Goal: Task Accomplishment & Management: Use online tool/utility

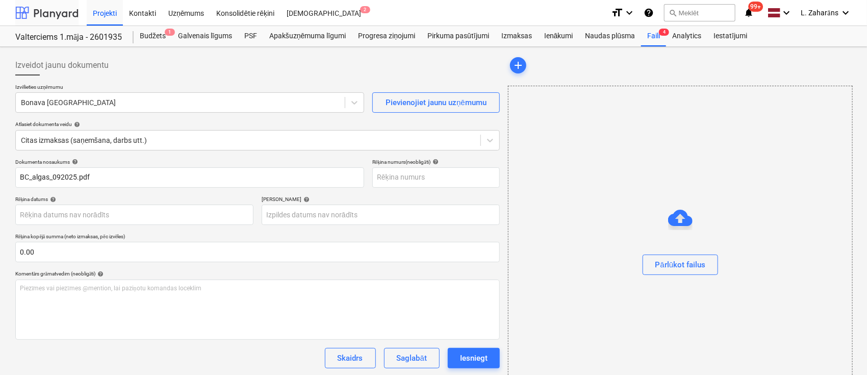
drag, startPoint x: 0, startPoint y: 0, endPoint x: 60, endPoint y: 9, distance: 60.8
click at [60, 9] on div at bounding box center [46, 12] width 63 height 25
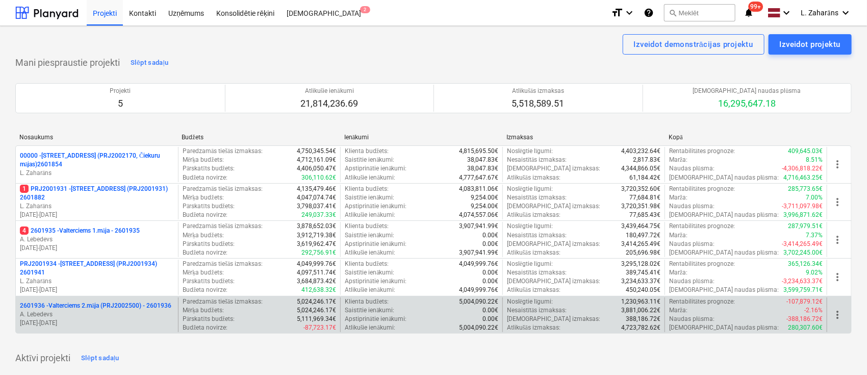
click at [76, 303] on p "2601936 - Valterciems 2.māja (PRJ2002500) - 2601936" at bounding box center [95, 305] width 151 height 9
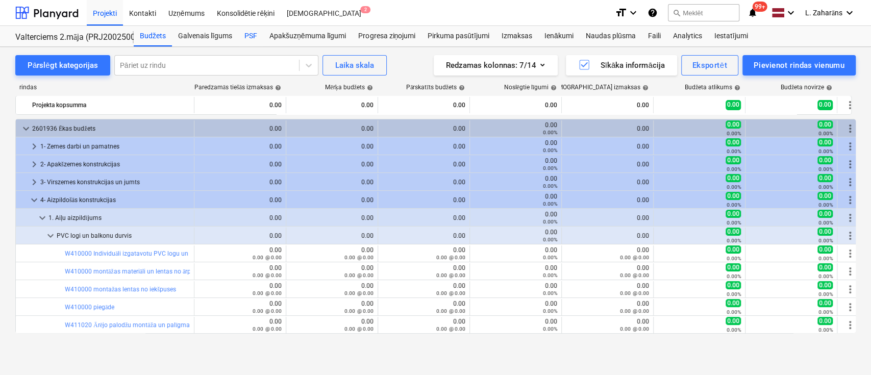
click at [253, 31] on div "PSF" at bounding box center [250, 36] width 25 height 20
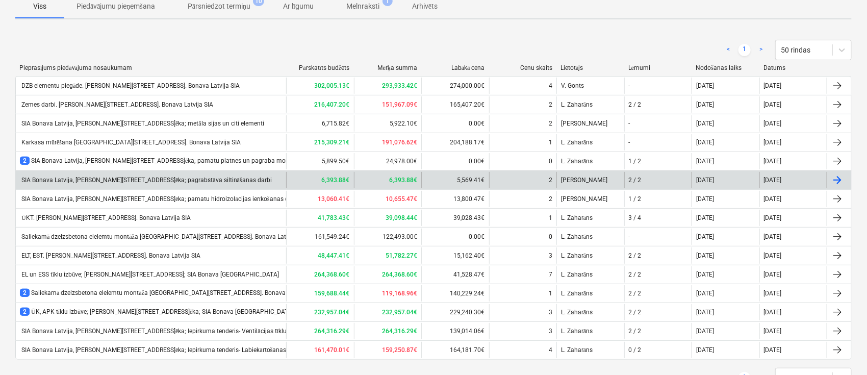
scroll to position [157, 0]
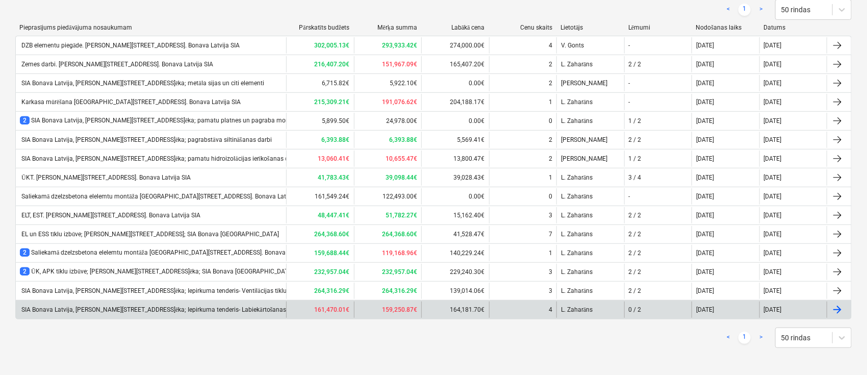
click at [183, 306] on div "SIA Bonava Latvija, [PERSON_NAME][STREET_ADDRESS]ēka; Iepirkuma tenderis- Labie…" at bounding box center [161, 310] width 282 height 8
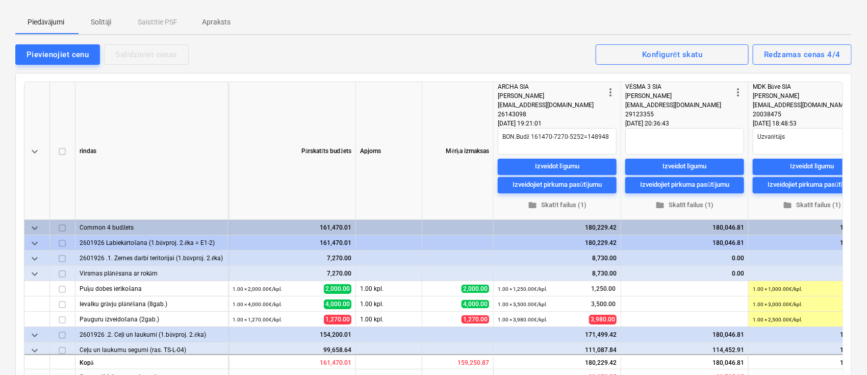
scroll to position [204, 0]
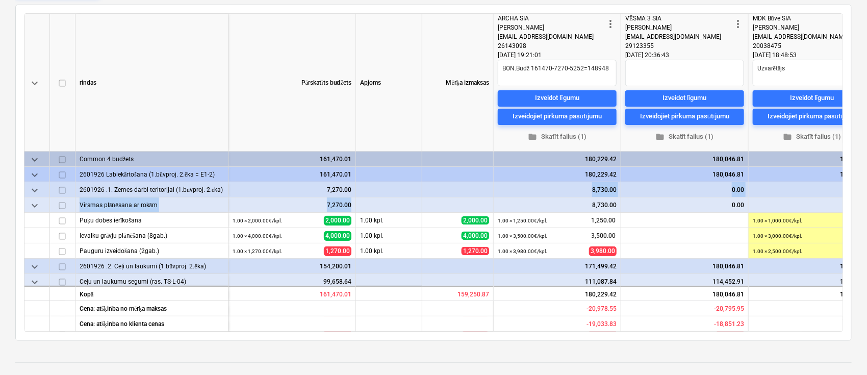
drag, startPoint x: 568, startPoint y: 193, endPoint x: 493, endPoint y: 202, distance: 76.0
click at [493, 202] on div "keyboard_arrow_down rindas Pārskatīts budžets Apjoms Mērķa izmaksas more_vert A…" at bounding box center [433, 172] width 819 height 319
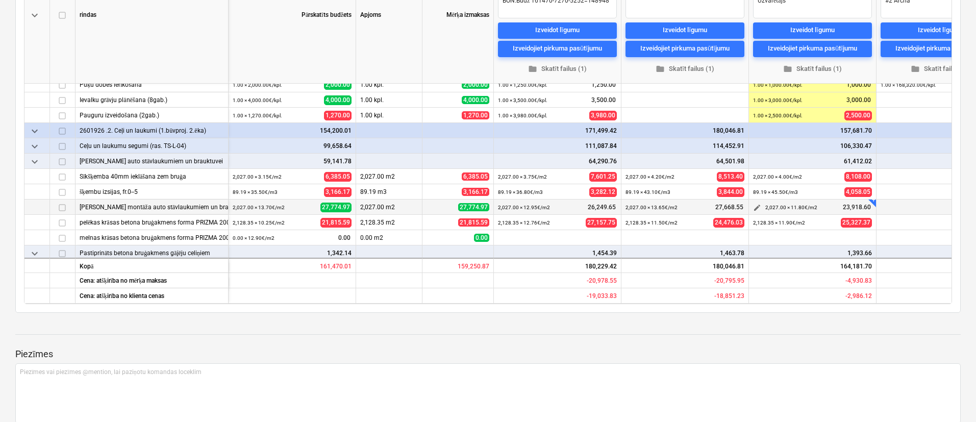
scroll to position [68, 0]
click at [33, 146] on span "keyboard_arrow_down" at bounding box center [35, 146] width 12 height 12
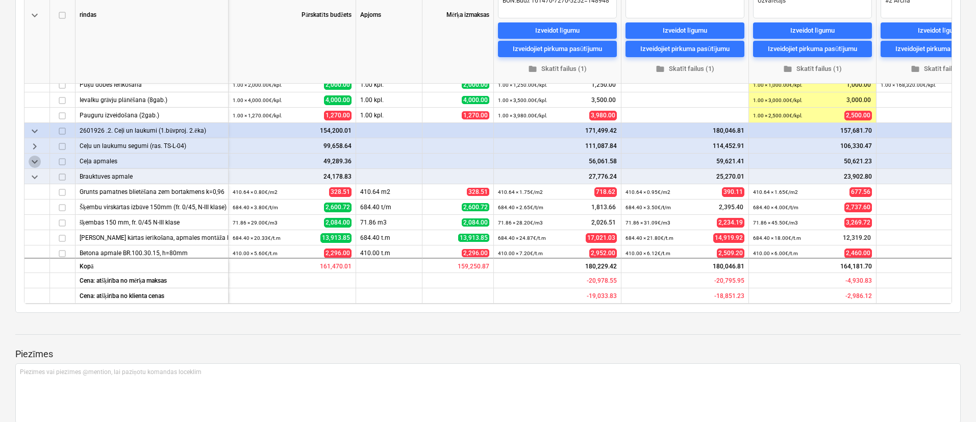
click at [34, 164] on span "keyboard_arrow_down" at bounding box center [35, 162] width 12 height 12
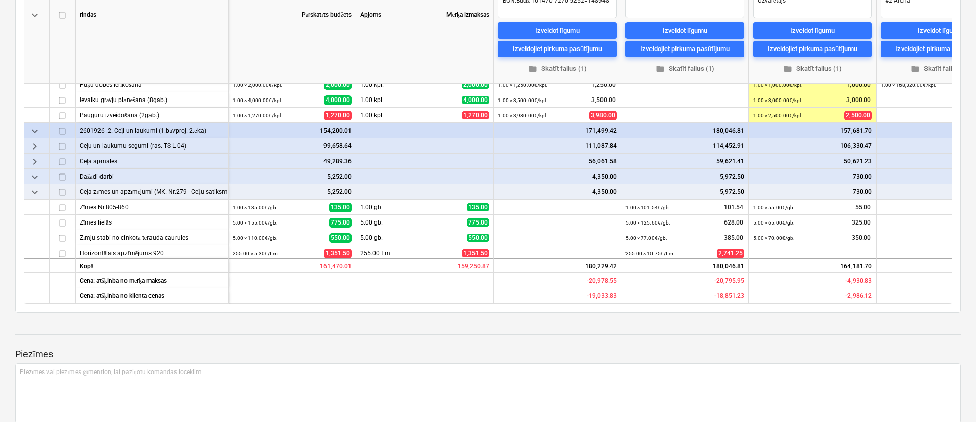
click at [33, 176] on span "keyboard_arrow_down" at bounding box center [35, 177] width 12 height 12
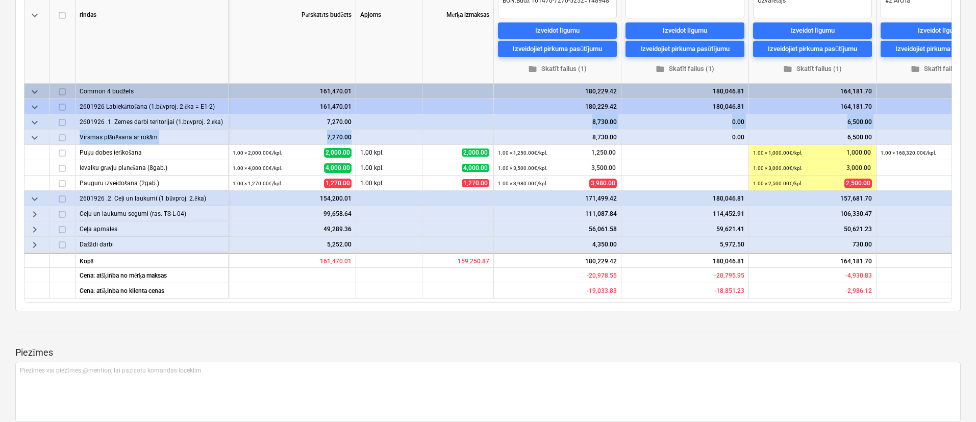
scroll to position [0, 0]
click at [33, 136] on span "keyboard_arrow_down" at bounding box center [35, 138] width 12 height 12
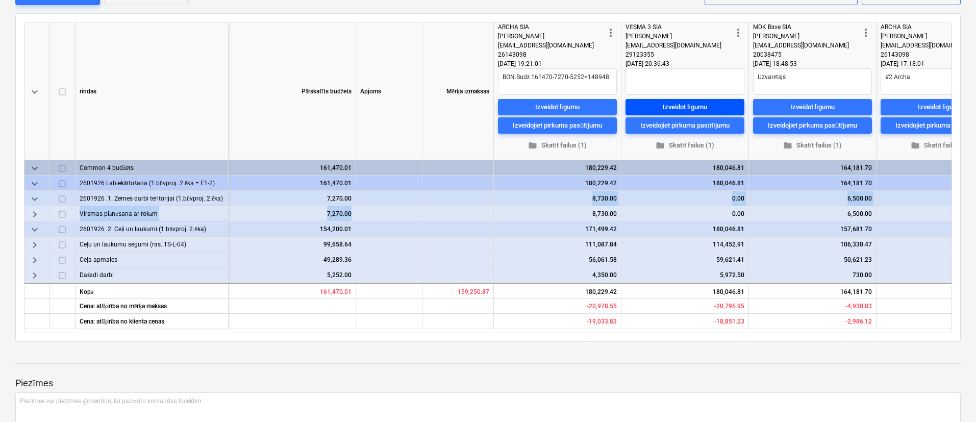
scroll to position [272, 0]
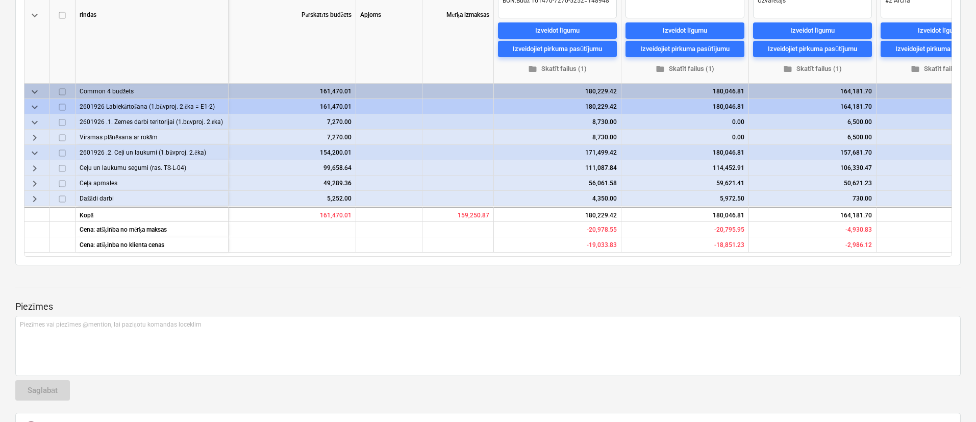
click at [792, 130] on div "6,500.00" at bounding box center [812, 137] width 119 height 15
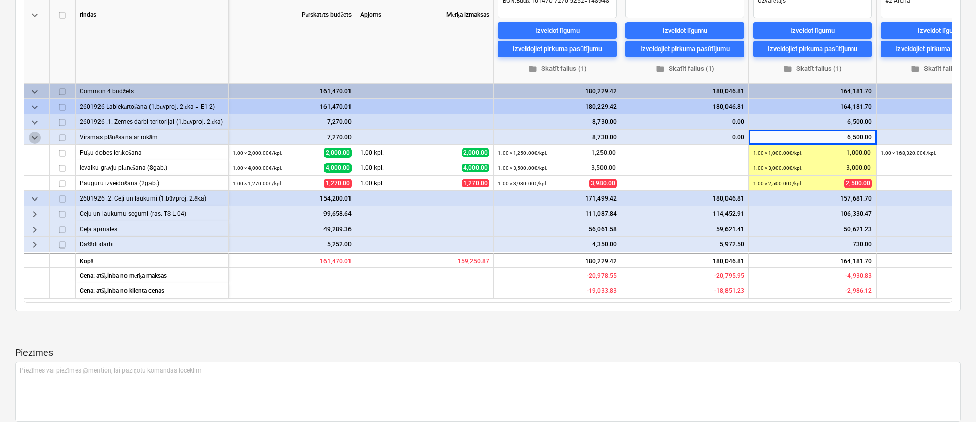
click at [35, 136] on span "keyboard_arrow_down" at bounding box center [35, 138] width 12 height 12
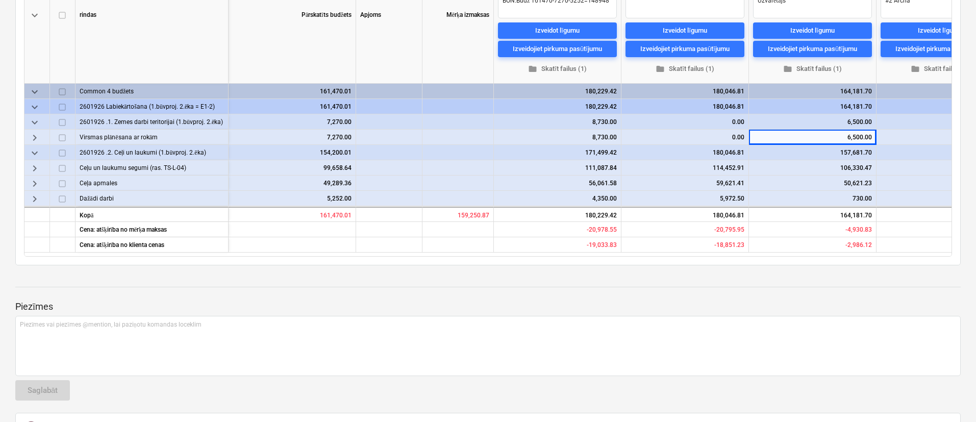
click at [39, 134] on span "keyboard_arrow_right" at bounding box center [35, 138] width 12 height 12
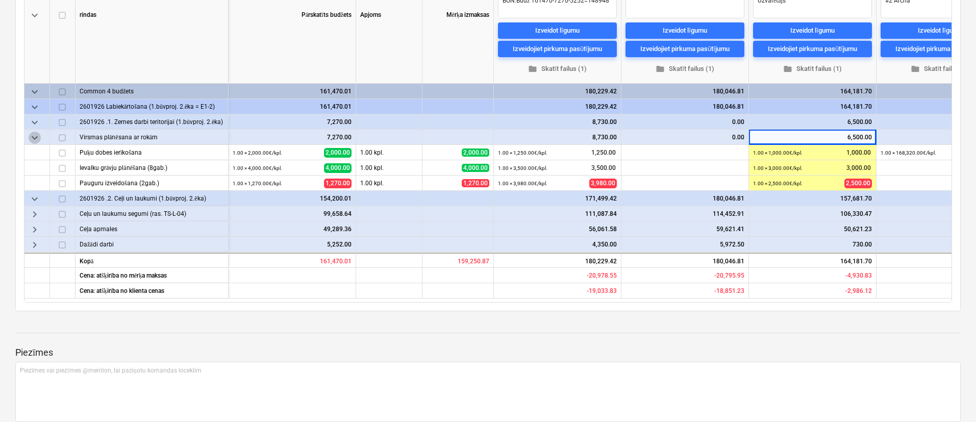
click at [39, 134] on span "keyboard_arrow_down" at bounding box center [35, 138] width 12 height 12
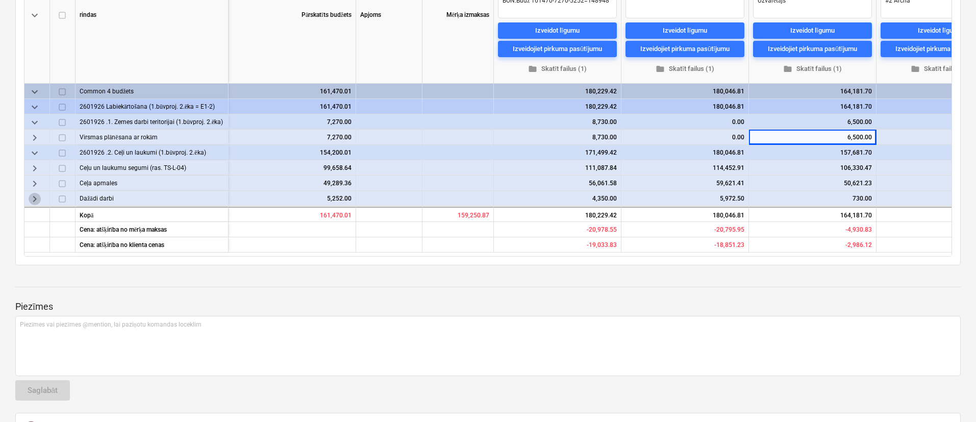
click at [33, 199] on span "keyboard_arrow_right" at bounding box center [35, 199] width 12 height 12
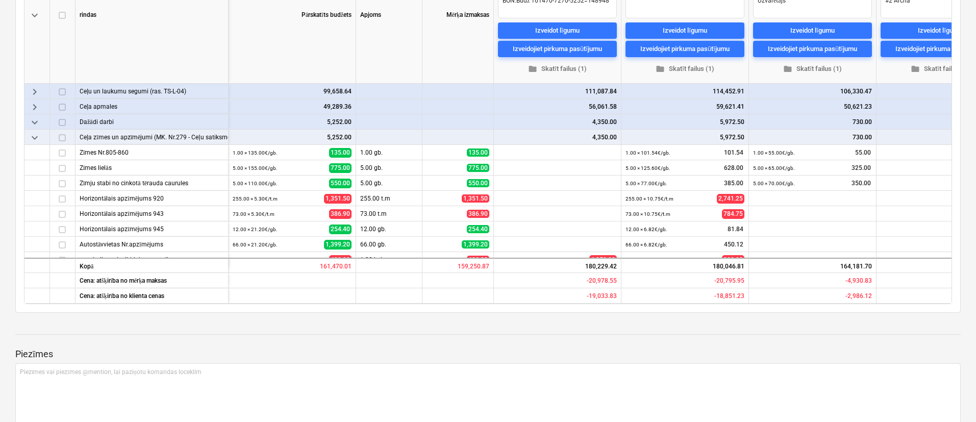
scroll to position [90, 0]
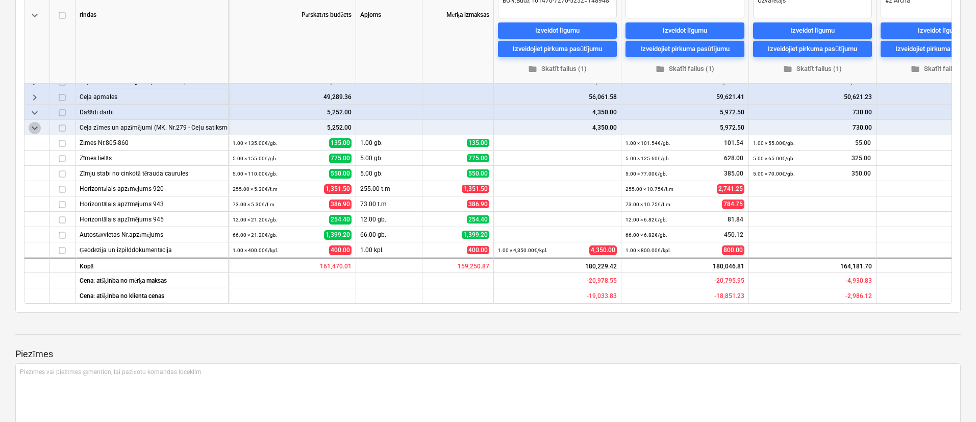
click at [36, 125] on span "keyboard_arrow_down" at bounding box center [35, 128] width 12 height 12
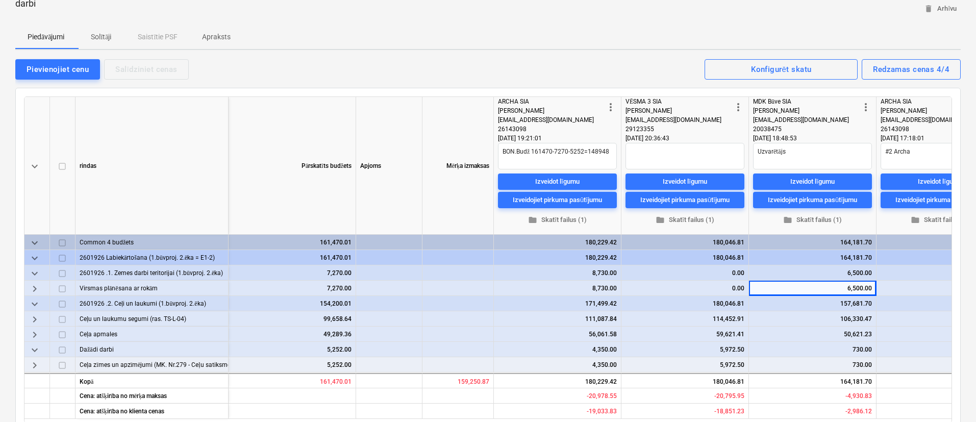
scroll to position [119, 0]
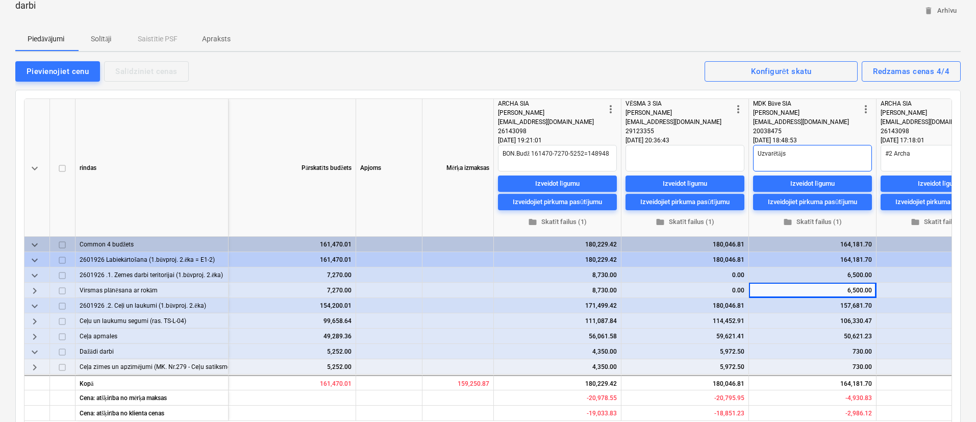
click at [792, 154] on textarea "Uzvarētājs" at bounding box center [812, 158] width 119 height 27
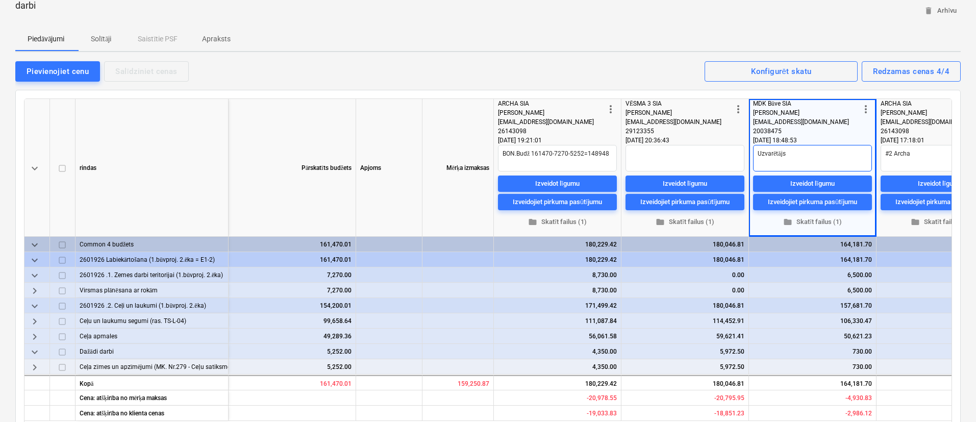
type textarea "x"
type textarea "Uzvarētājs;"
type textarea "x"
type textarea "Uzvarētājs;"
type textarea "x"
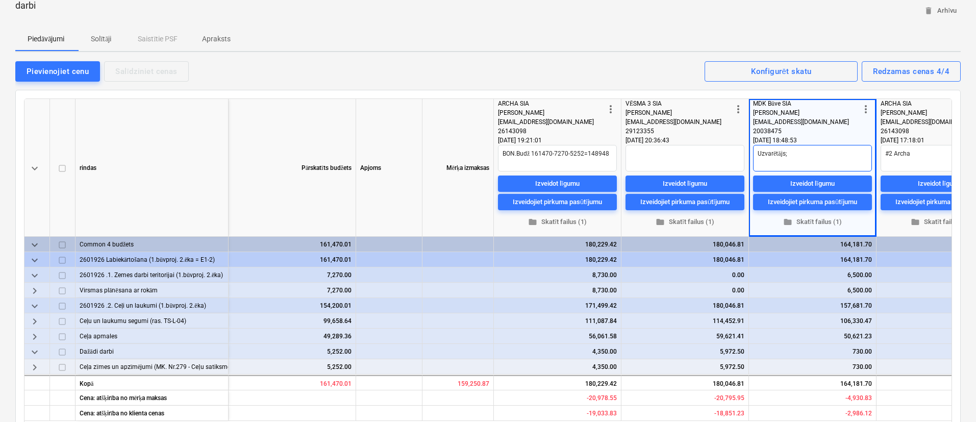
type textarea "Uzvarētājs; a"
type textarea "x"
type textarea "Uzvarētājs; ar"
type textarea "x"
type textarea "Uzvarētājs; arī"
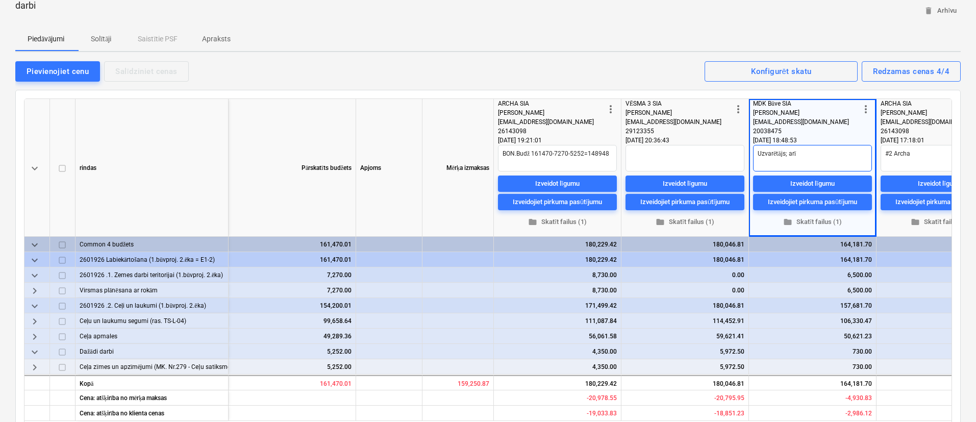
type textarea "x"
type textarea "Uzvarētājs; arī"
type textarea "x"
type textarea "Uzvarētājs; arī n"
type textarea "x"
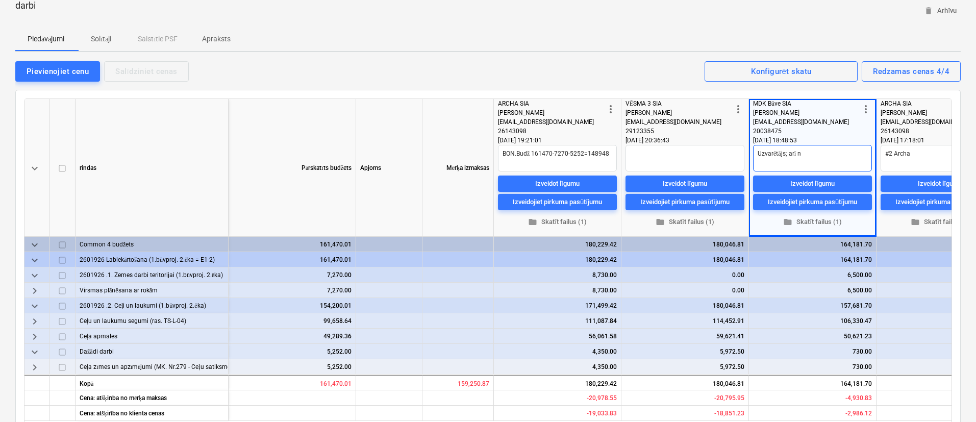
type textarea "Uzvarētājs; arī na"
type textarea "x"
type textarea "Uzvarētājs; arī nav"
type textarea "x"
type textarea "Uzvarētājs; arī nav"
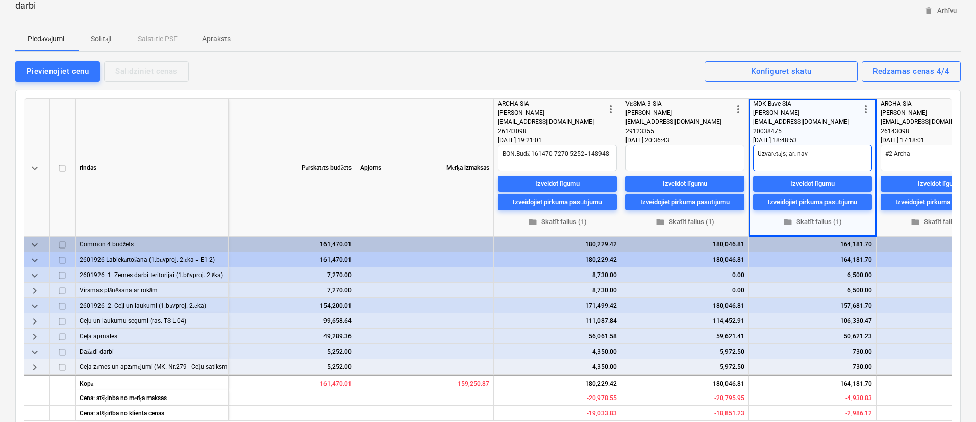
type textarea "x"
type textarea "Uzvarētājs; arī nav i"
type textarea "x"
type textarea "Uzvarētājs; arī nav ie"
type textarea "x"
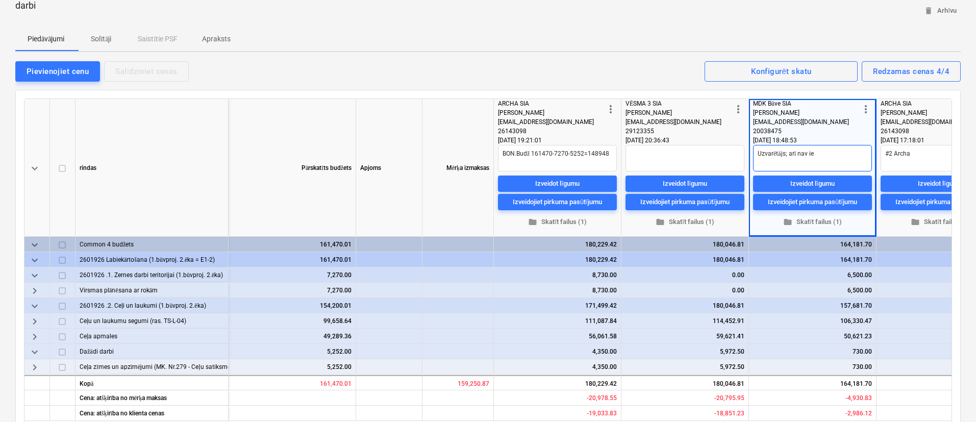
type textarea "Uzvarētājs; arī nav iek"
type textarea "x"
type textarea "Uzvarētājs; arī nav iekļ"
type textarea "x"
type textarea "Uzvarētājs; arī nav iekļa"
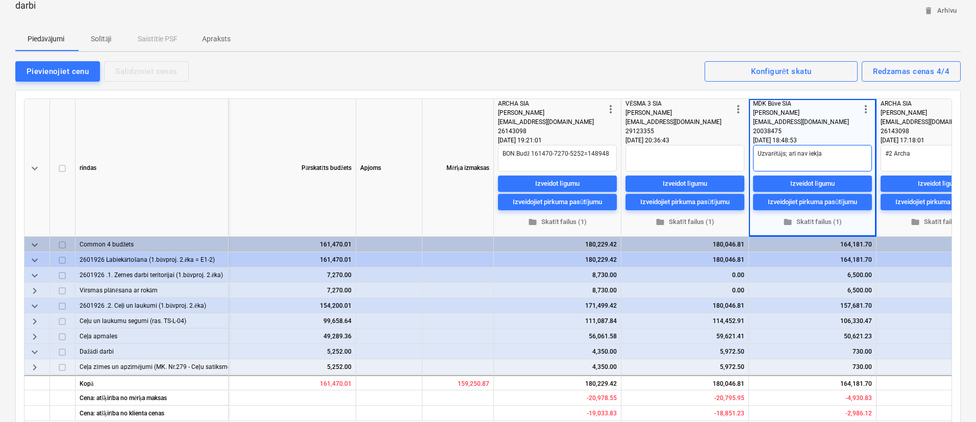
type textarea "x"
type textarea "Uzvarētājs; arī nav iekļau"
type textarea "x"
type textarea "Uzvarētājs; arī nav iekļaut"
type textarea "x"
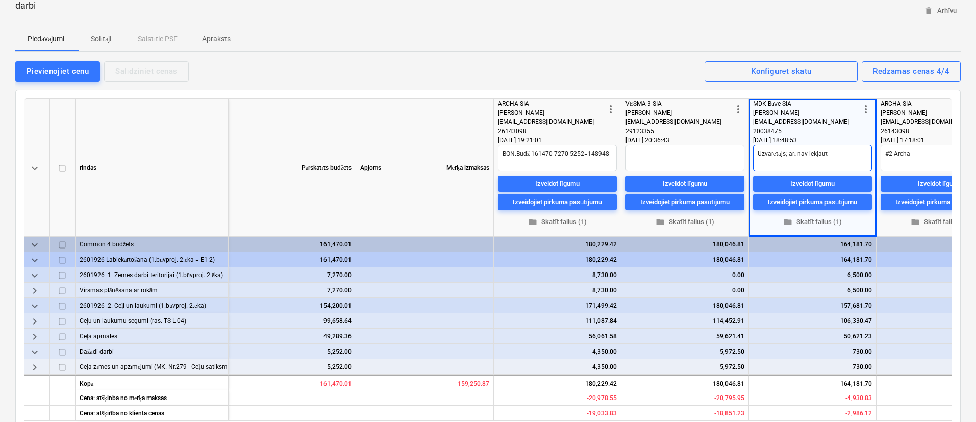
type textarea "Uzvarētājs; arī nav iekļauts"
type textarea "x"
type textarea "Uzvarētājs; arī nav iekļauts"
type textarea "x"
type textarea "Uzvarētājs; arī nav iekļauts h"
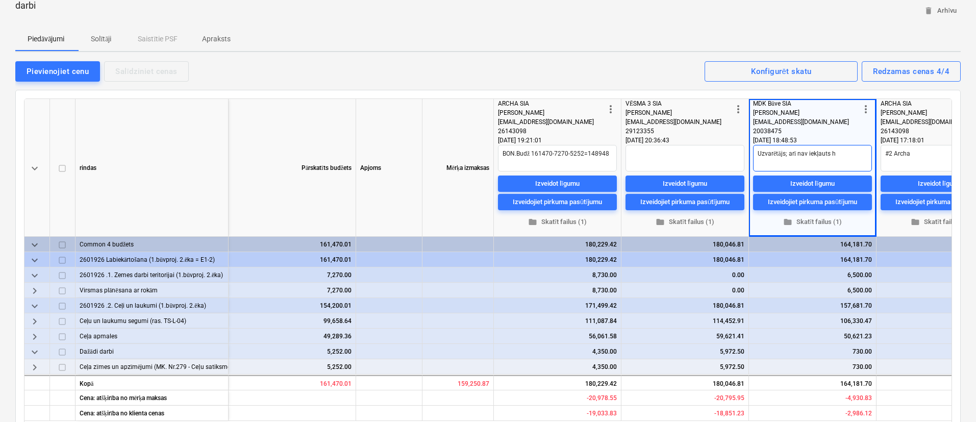
type textarea "x"
type textarea "Uzvarētājs; arī nav iekļauts ho"
type textarea "x"
type textarea "Uzvarētājs; arī nav iekļauts hor"
type textarea "x"
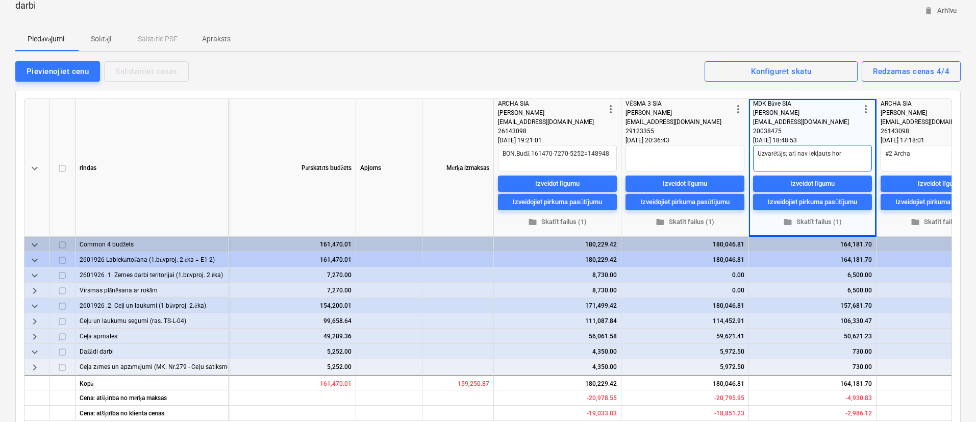
type textarea "Uzvarētājs; arī nav iekļauts hor."
type textarea "x"
type textarea "Uzvarētājs; arī nav iekļauts hor."
type textarea "x"
type textarea "Uzvarētājs; arī nav iekļauts hor. k"
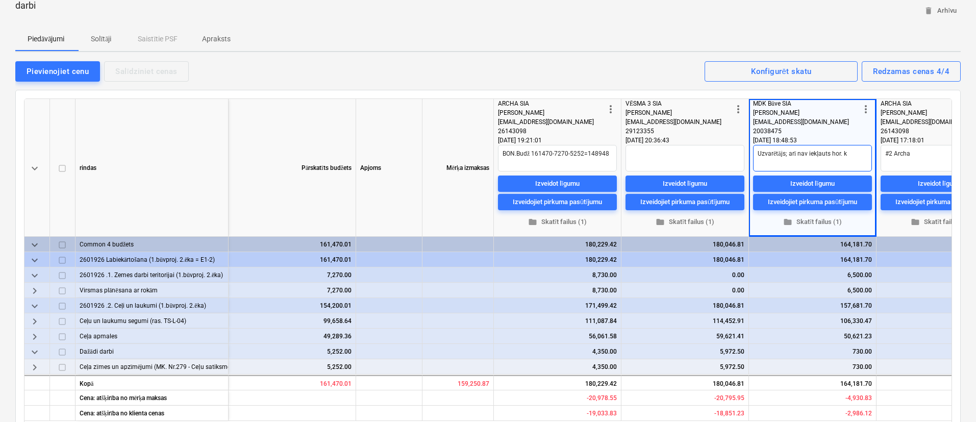
type textarea "x"
type textarea "Uzvarētājs; arī nav iekļauts hor. kr"
type textarea "x"
type textarea "Uzvarētājs; arī nav iekļauts hor. krā"
type textarea "x"
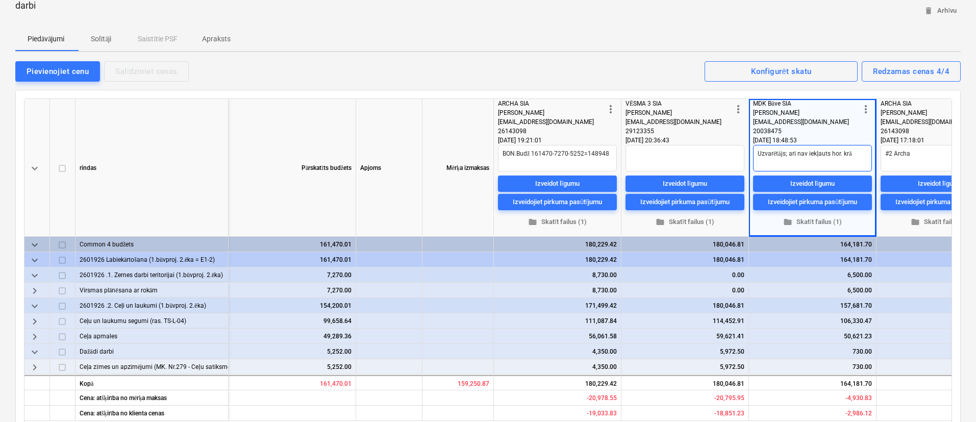
type textarea "Uzvarētājs; arī nav iekļauts hor. krās"
type textarea "x"
type textarea "Uzvarētājs; arī nav iekļauts hor. krāso"
type textarea "x"
type textarea "Uzvarētājs; arī nav iekļauts hor. krāsoj"
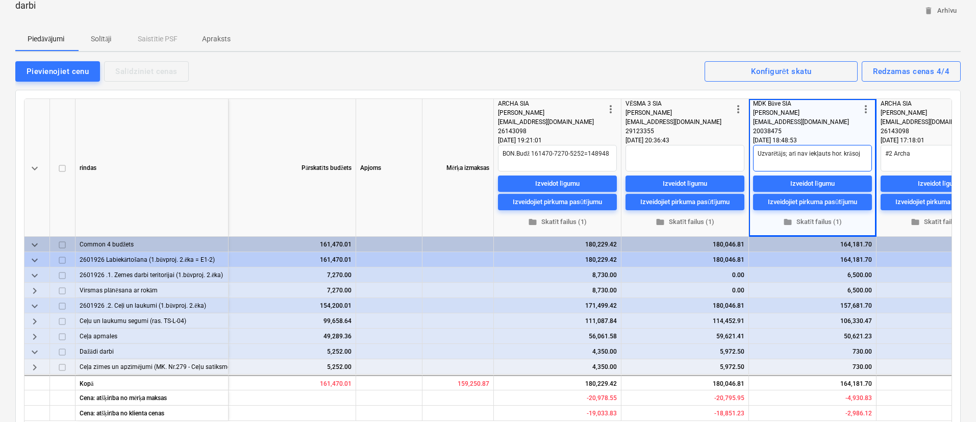
type textarea "x"
type textarea "Uzvarētājs; arī nav iekļauts hor. krāsoju"
type textarea "x"
type textarea "Uzvarētājs; arī nav iekļauts hor. krāsojum"
type textarea "x"
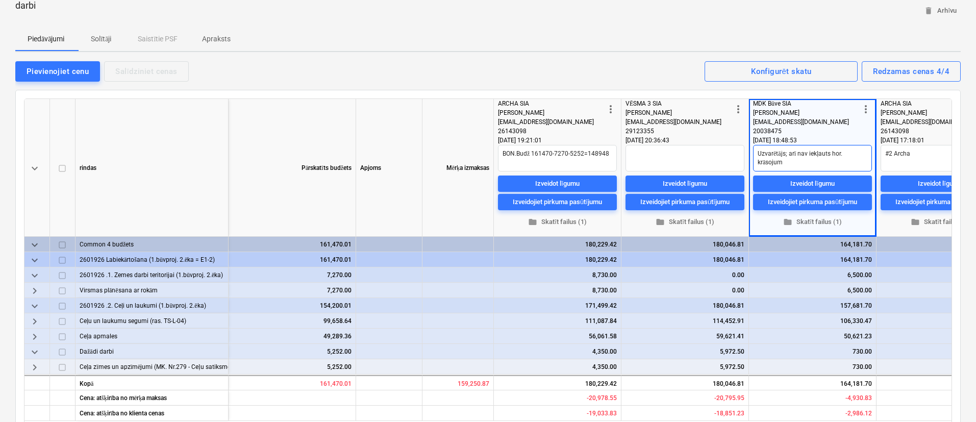
type textarea "Uzvarētājs; arī nav iekļauts hor. krāsojums"
type textarea "x"
type textarea "Uzvarētājs; arī nav iekļauts hor. krāsojums"
type textarea "x"
type textarea "Uzvarētājs; arī nav iekļauts hor. krāsojums -"
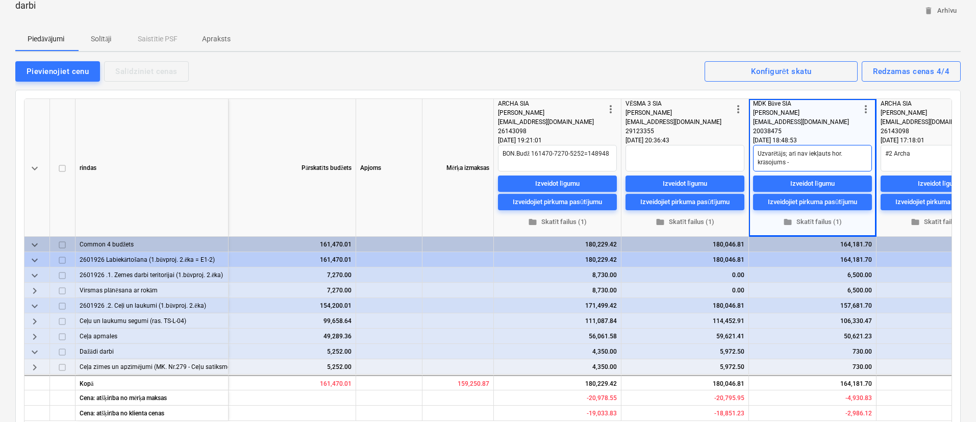
type textarea "x"
type textarea "Uzvarētājs; arī nav iekļauts hor. krāsojums -4"
type textarea "x"
type textarea "Uzvarētājs; arī nav iekļauts hor. krāsojums -4k"
click at [787, 164] on textarea "Uzvarētājs; arī nav iekļauts hor. krāsojums -4k" at bounding box center [812, 158] width 119 height 27
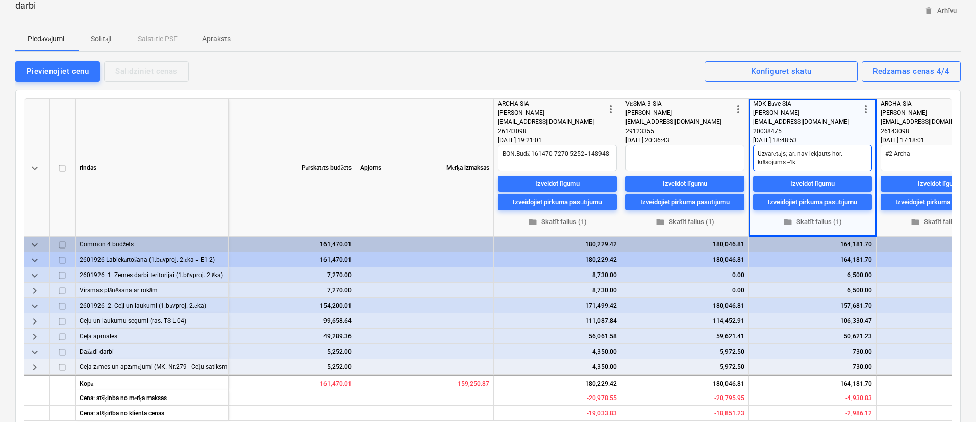
type textarea "x"
type textarea "Uzvarētājs; arī nav iekļauts hor. krāsojums --4k"
type textarea "x"
type textarea "Uzvarētājs; arī nav iekļauts hor. krāsojums - -4k"
type textarea "x"
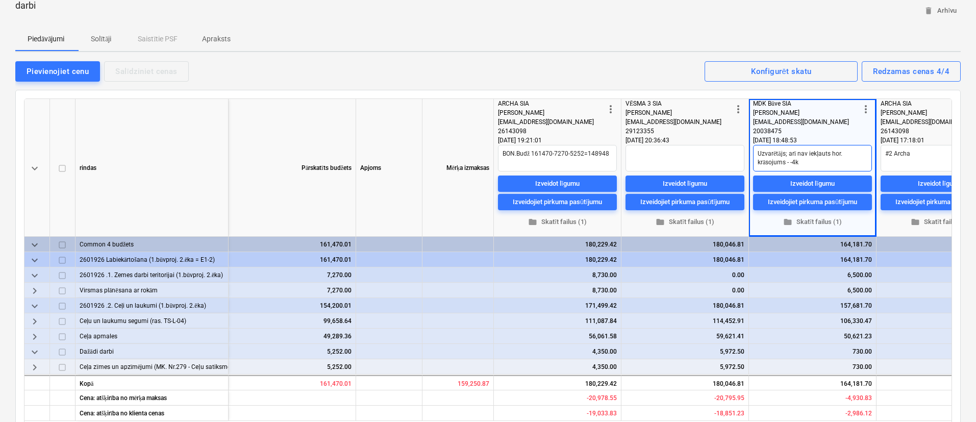
type textarea "Uzvarētājs; arī nav iekļauts hor. krāsojums - v-4k"
type textarea "x"
type textarea "Uzvarētājs; arī nav iekļauts hor. krāsojums - vē-4k"
type textarea "x"
type textarea "Uzvarētājs; arī nav iekļauts hor. krāsojums - vēl-4k"
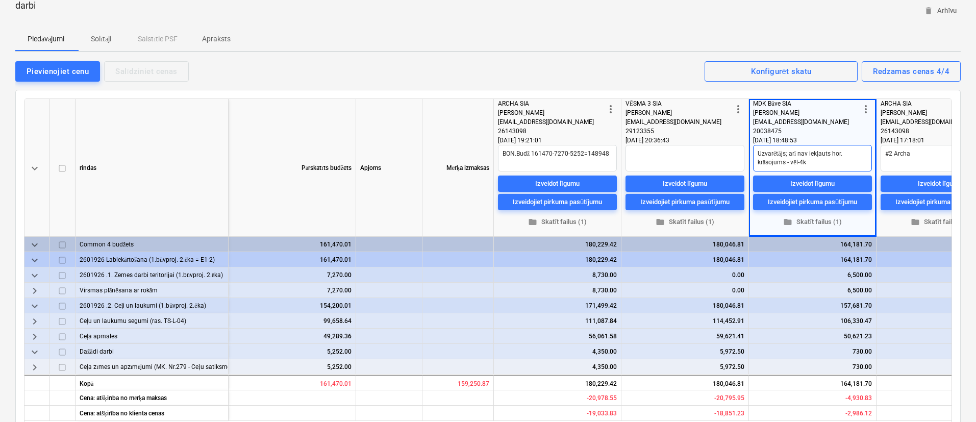
type textarea "x"
type textarea "Uzvarētājs; arī nav iekļauts hor. krāsojums - vēl -4k"
type textarea "x"
type textarea "Uzvarētājs; arī nav iekļauts hor. krāsojums - vēl m-4k"
type textarea "x"
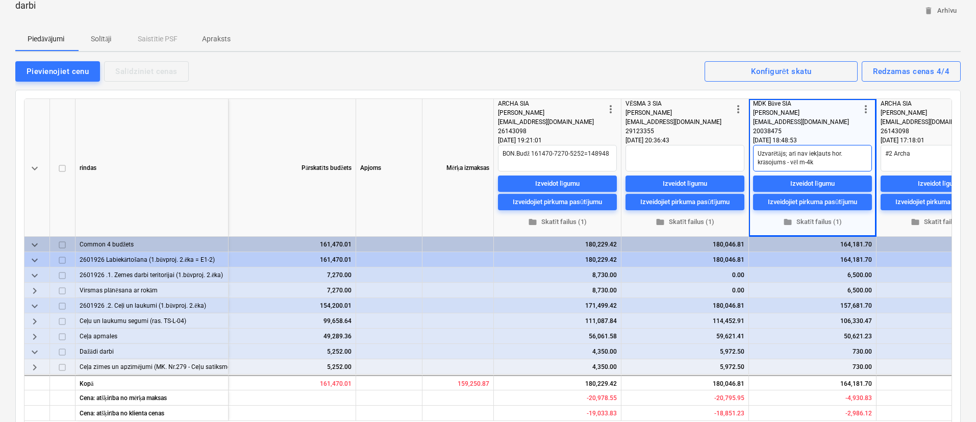
type textarea "Uzvarētājs; arī nav iekļauts hor. krāsojums - vēl mī-4k"
type textarea "x"
type textarea "Uzvarētājs; arī nav iekļauts hor. krāsojums - vēl mīn-4k"
type textarea "x"
type textarea "Uzvarētājs; arī nav iekļauts hor. krāsojums - vēl mīnu-4k"
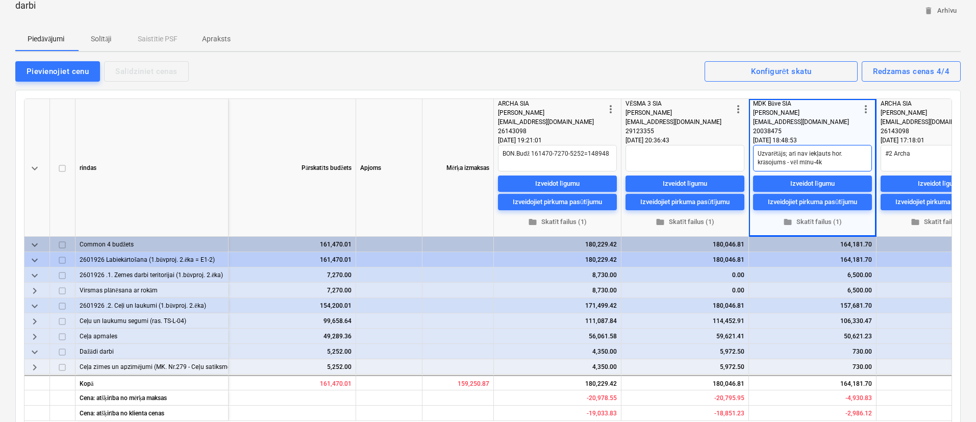
type textarea "x"
type textarea "Uzvarētājs; arī nav iekļauts hor. krāsojums - vēl mīnus-4k"
type textarea "x"
type textarea "Uzvarētājs; arī nav iekļauts hor. krāsojums - vēl mīnuss-4k"
type textarea "x"
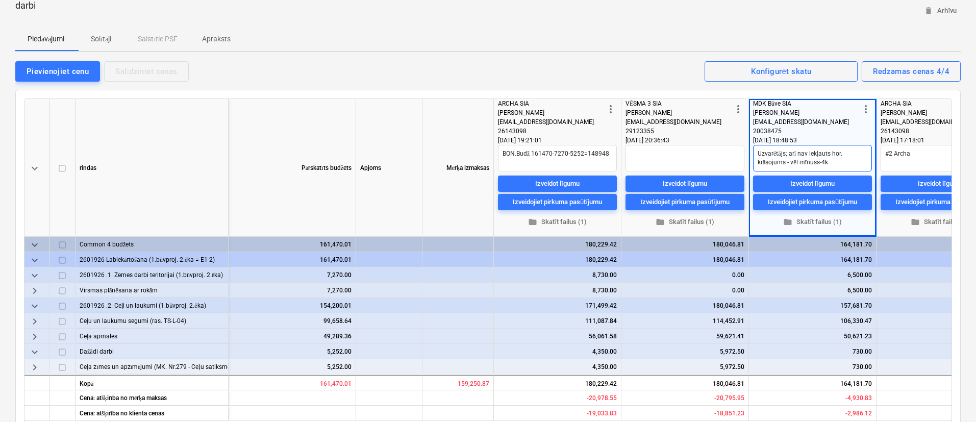
type textarea "Uzvarētājs; arī nav iekļauts hor. krāsojums - vēl mīnuss4k"
type textarea "x"
type textarea "Uzvarētājs; arī nav iekļauts hor. krāsojums - vēl mīnuss 4k"
click at [712, 154] on textarea at bounding box center [684, 158] width 119 height 27
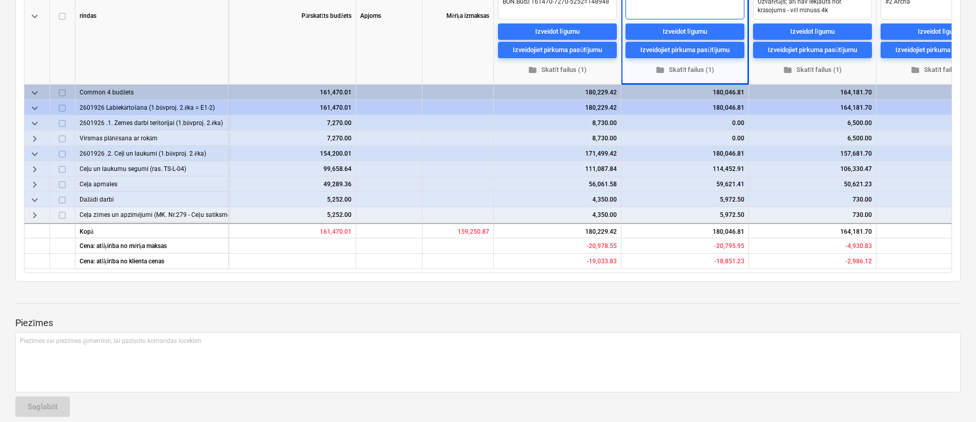
scroll to position [272, 0]
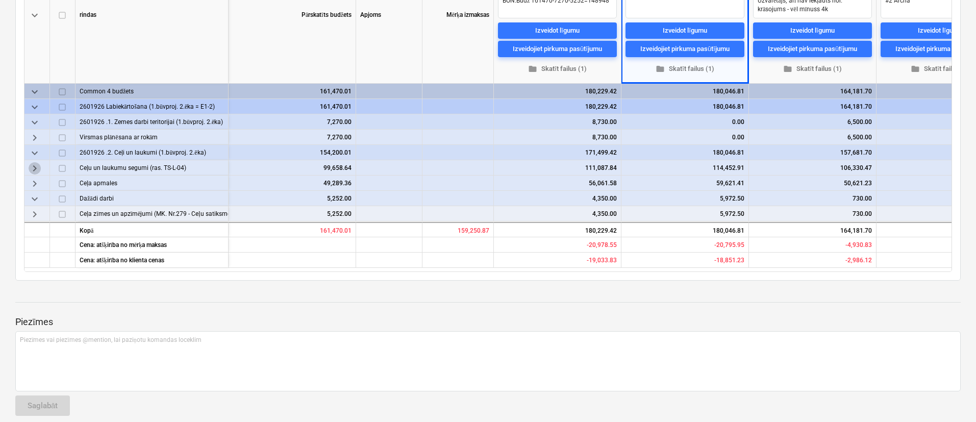
click at [35, 164] on span "keyboard_arrow_right" at bounding box center [35, 168] width 12 height 12
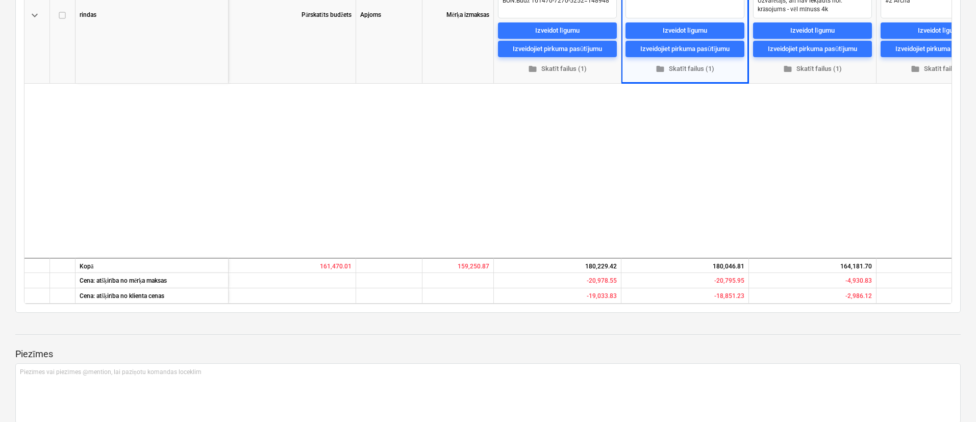
scroll to position [0, 0]
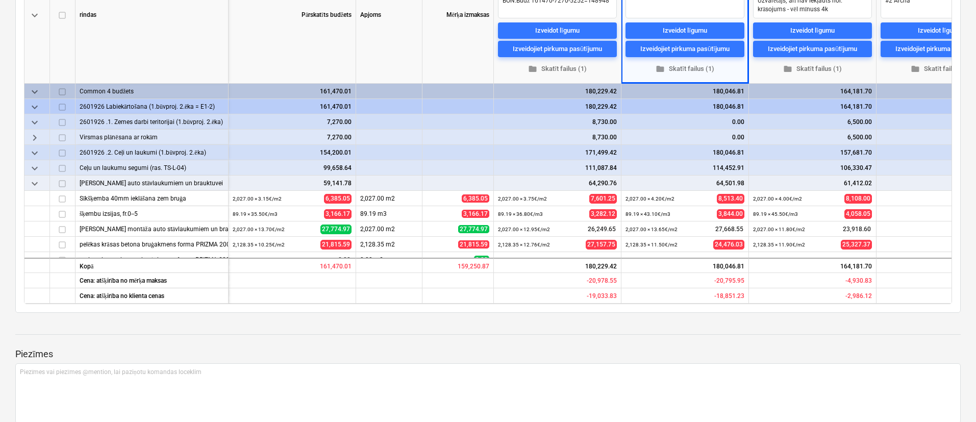
click at [33, 136] on span "keyboard_arrow_right" at bounding box center [35, 138] width 12 height 12
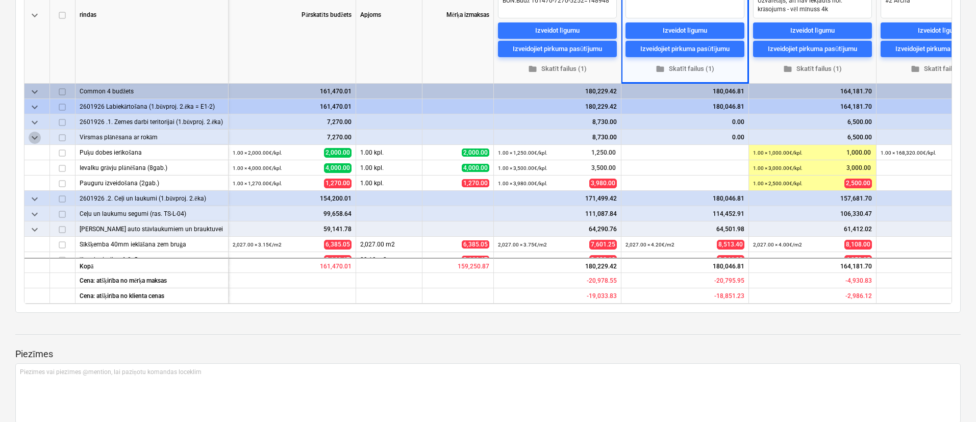
click at [33, 136] on span "keyboard_arrow_down" at bounding box center [35, 138] width 12 height 12
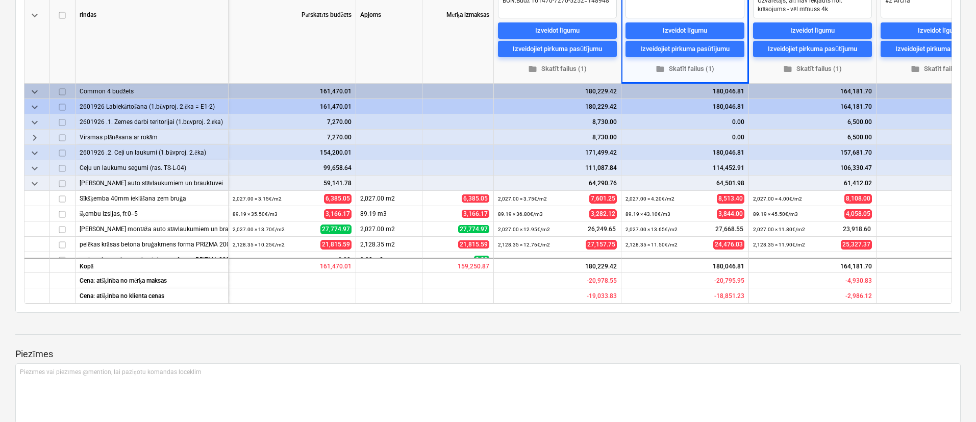
click at [37, 181] on span "keyboard_arrow_down" at bounding box center [35, 183] width 12 height 12
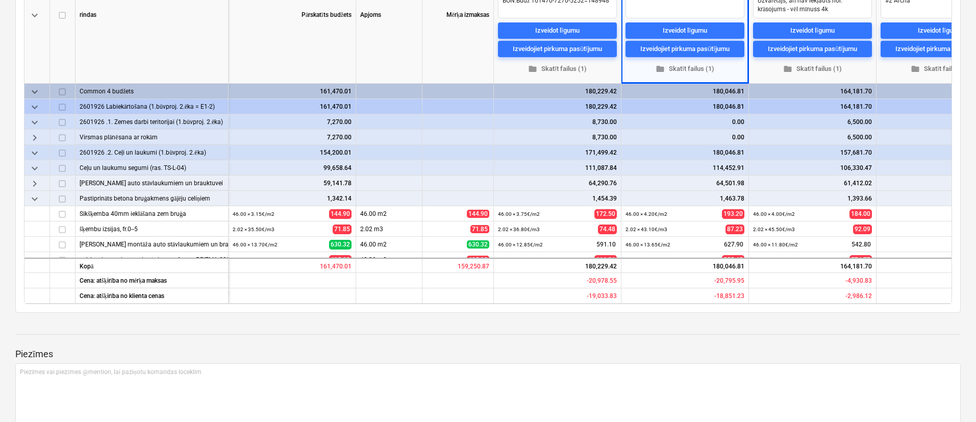
click at [37, 181] on span "keyboard_arrow_right" at bounding box center [35, 183] width 12 height 12
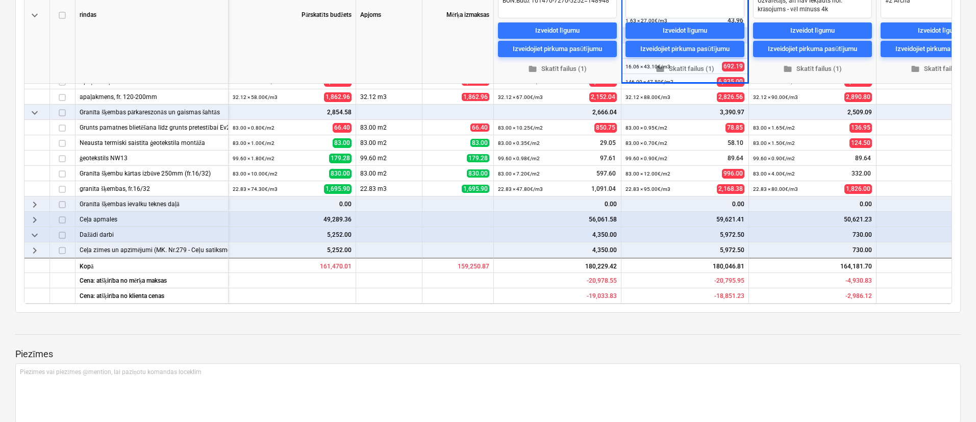
scroll to position [348, 0]
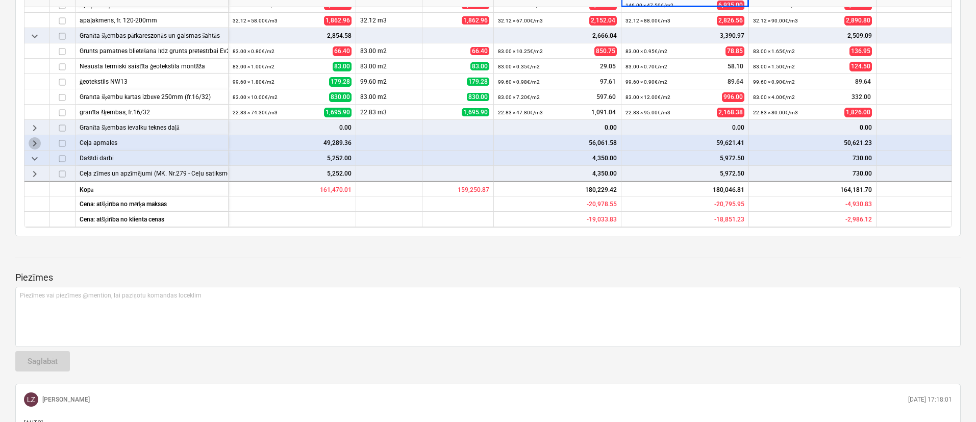
click at [36, 140] on span "keyboard_arrow_right" at bounding box center [35, 143] width 12 height 12
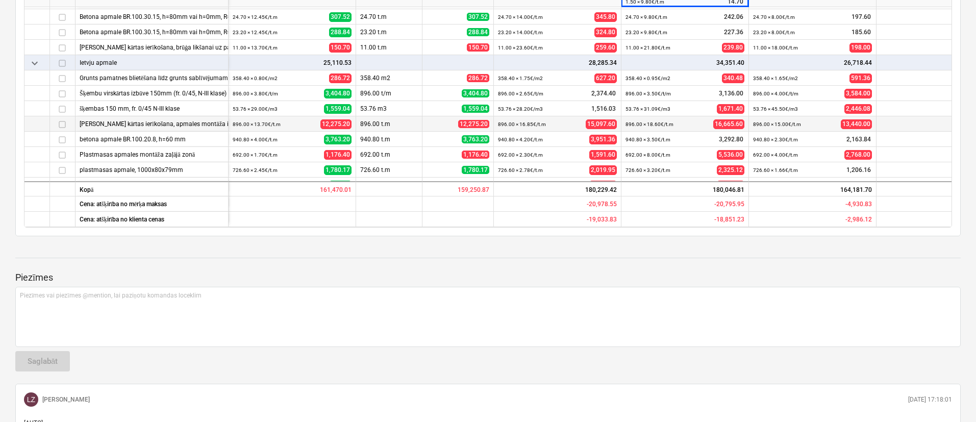
scroll to position [1864, 0]
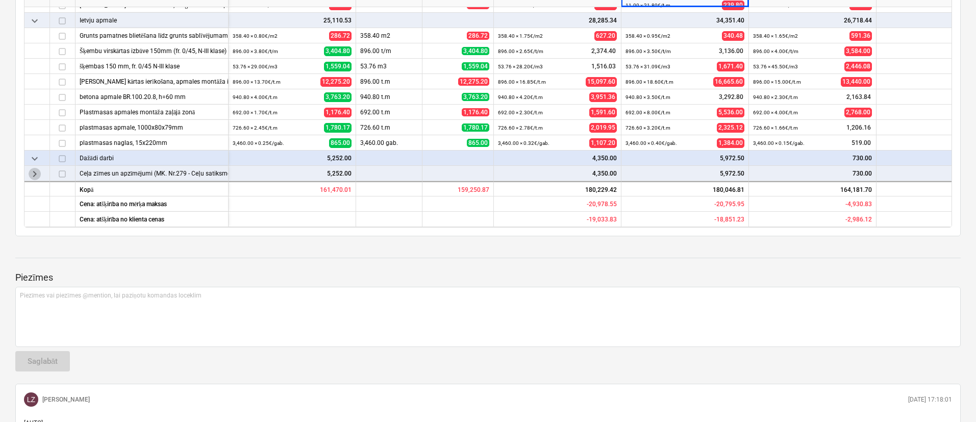
click at [36, 168] on span "keyboard_arrow_right" at bounding box center [35, 174] width 12 height 12
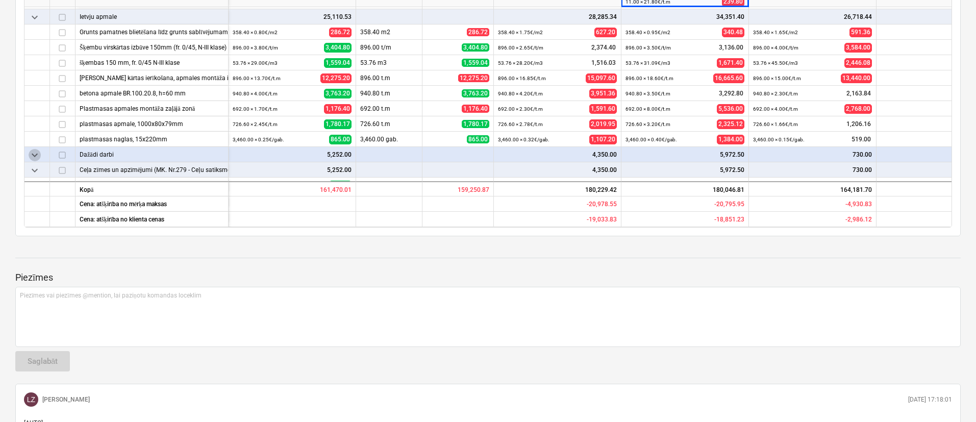
click at [39, 151] on span "keyboard_arrow_down" at bounding box center [35, 155] width 12 height 12
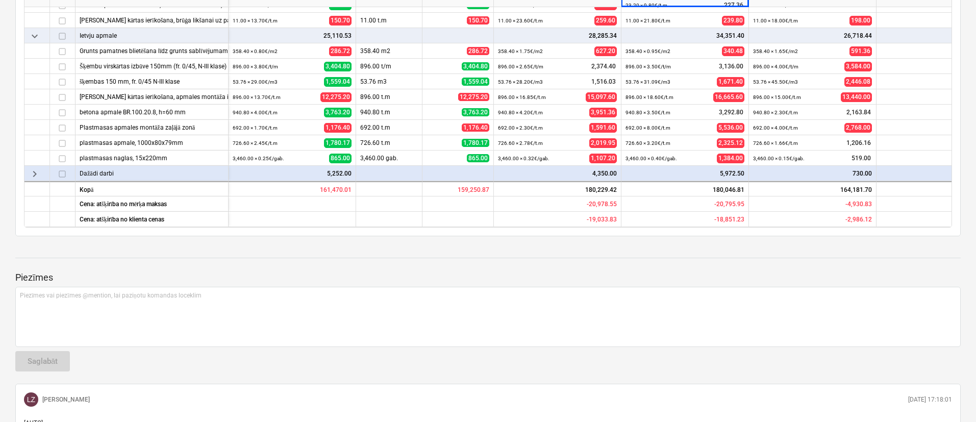
click at [35, 168] on span "keyboard_arrow_right" at bounding box center [35, 174] width 12 height 12
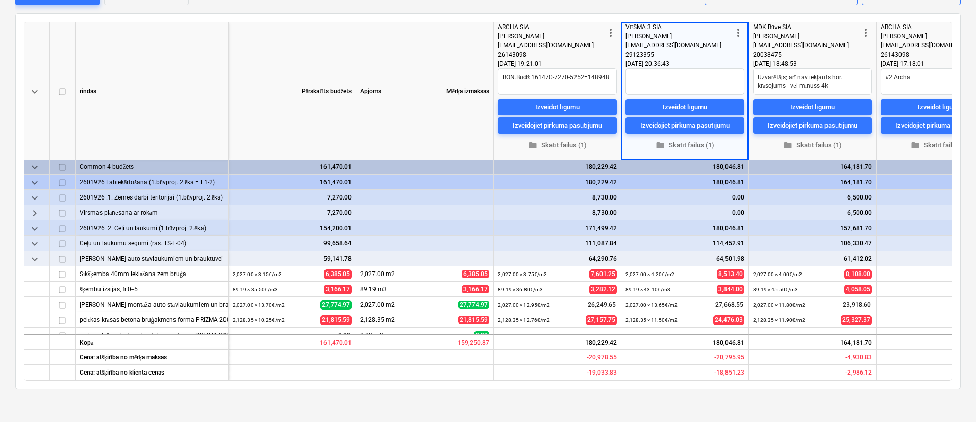
scroll to position [0, 0]
click at [35, 241] on span "keyboard_arrow_down" at bounding box center [35, 245] width 12 height 12
type textarea "x"
